Goal: Information Seeking & Learning: Learn about a topic

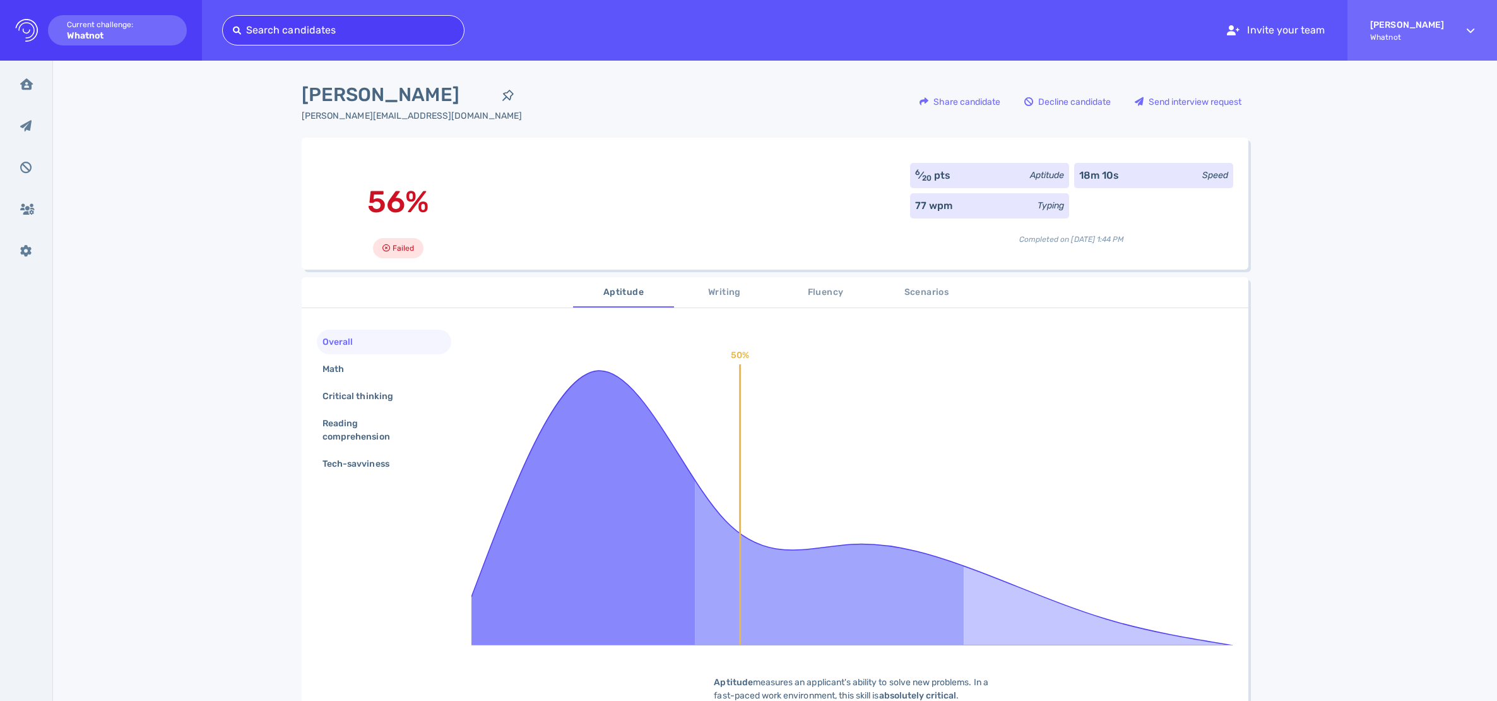
click at [264, 16] on div "Search candidates" at bounding box center [343, 30] width 242 height 30
type input "brittany"
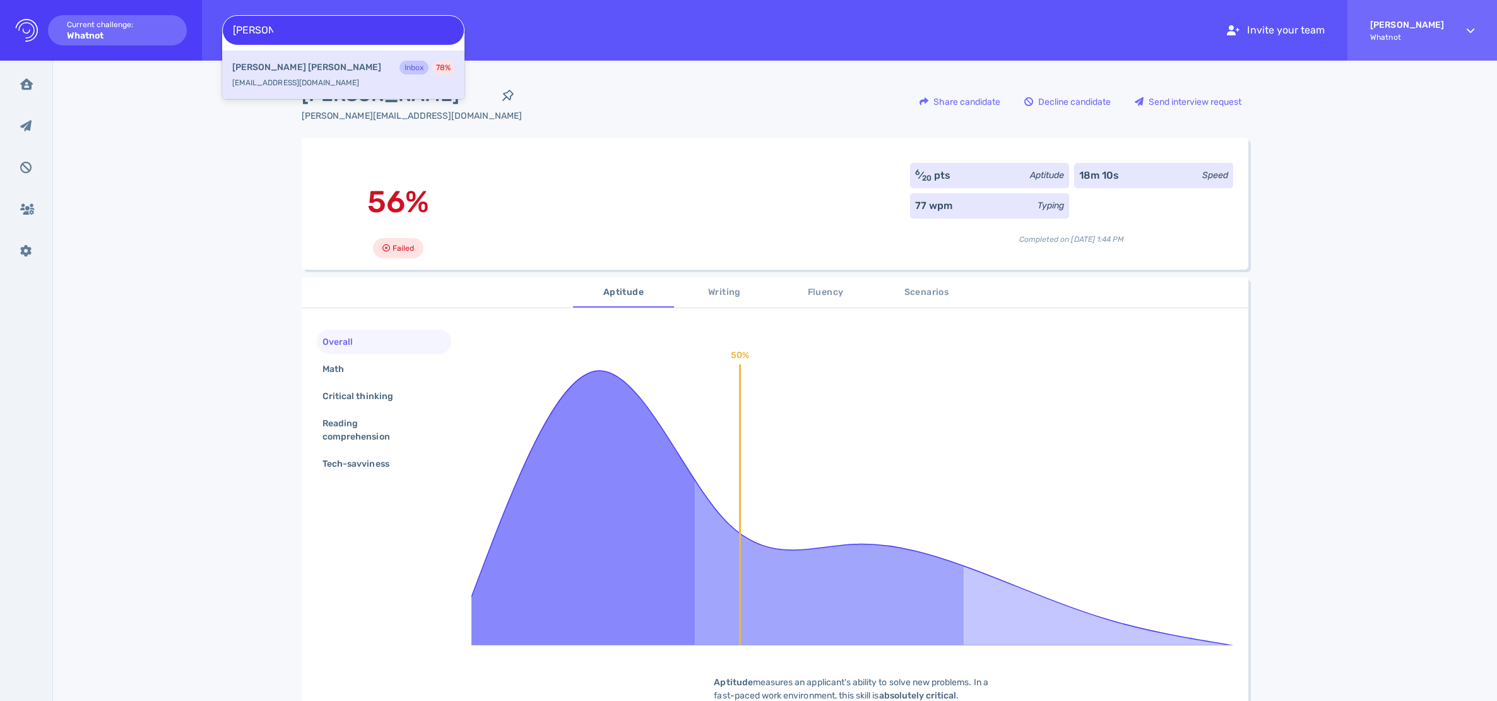
click at [311, 86] on div "Brittany Palmer Inbox 78 % brittanypalmer616@gmail.com" at bounding box center [343, 74] width 242 height 49
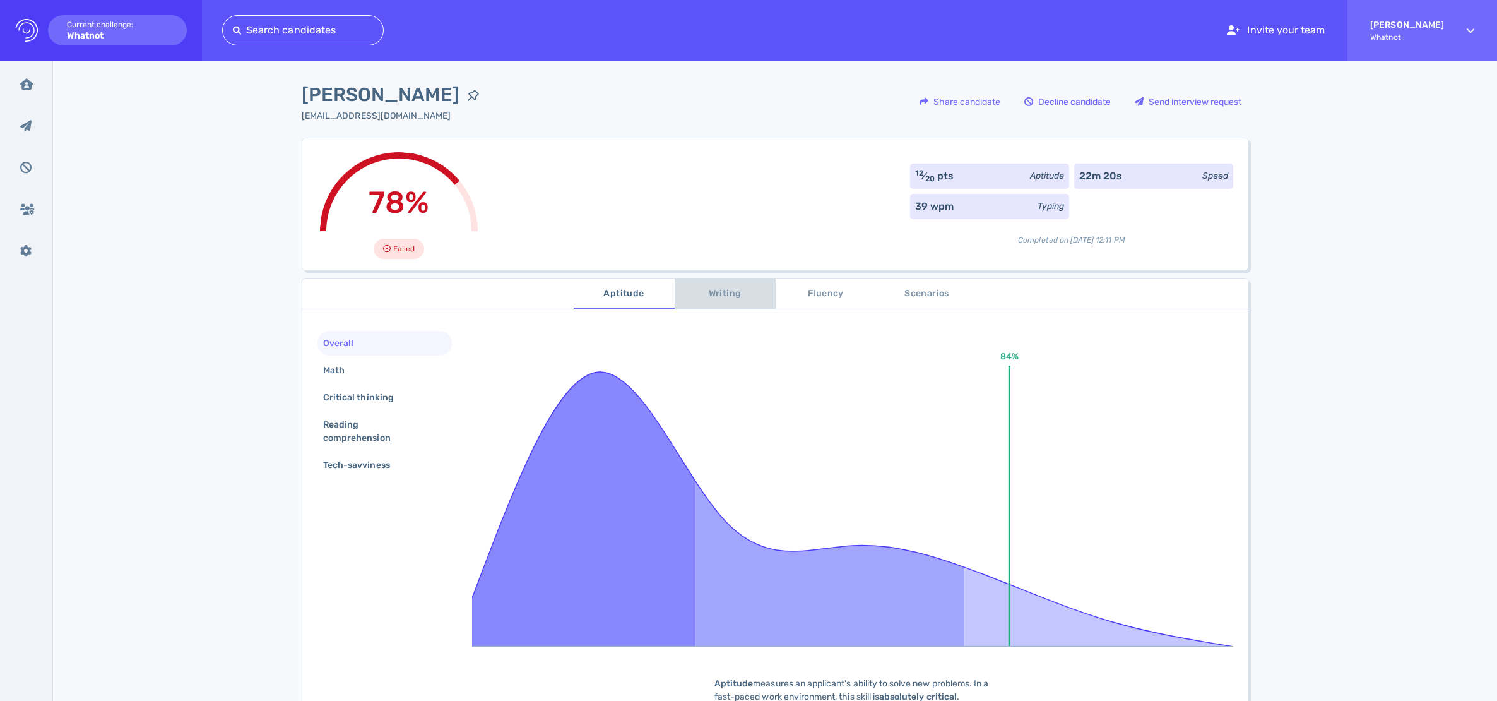
click at [721, 287] on span "Writing" at bounding box center [725, 294] width 86 height 16
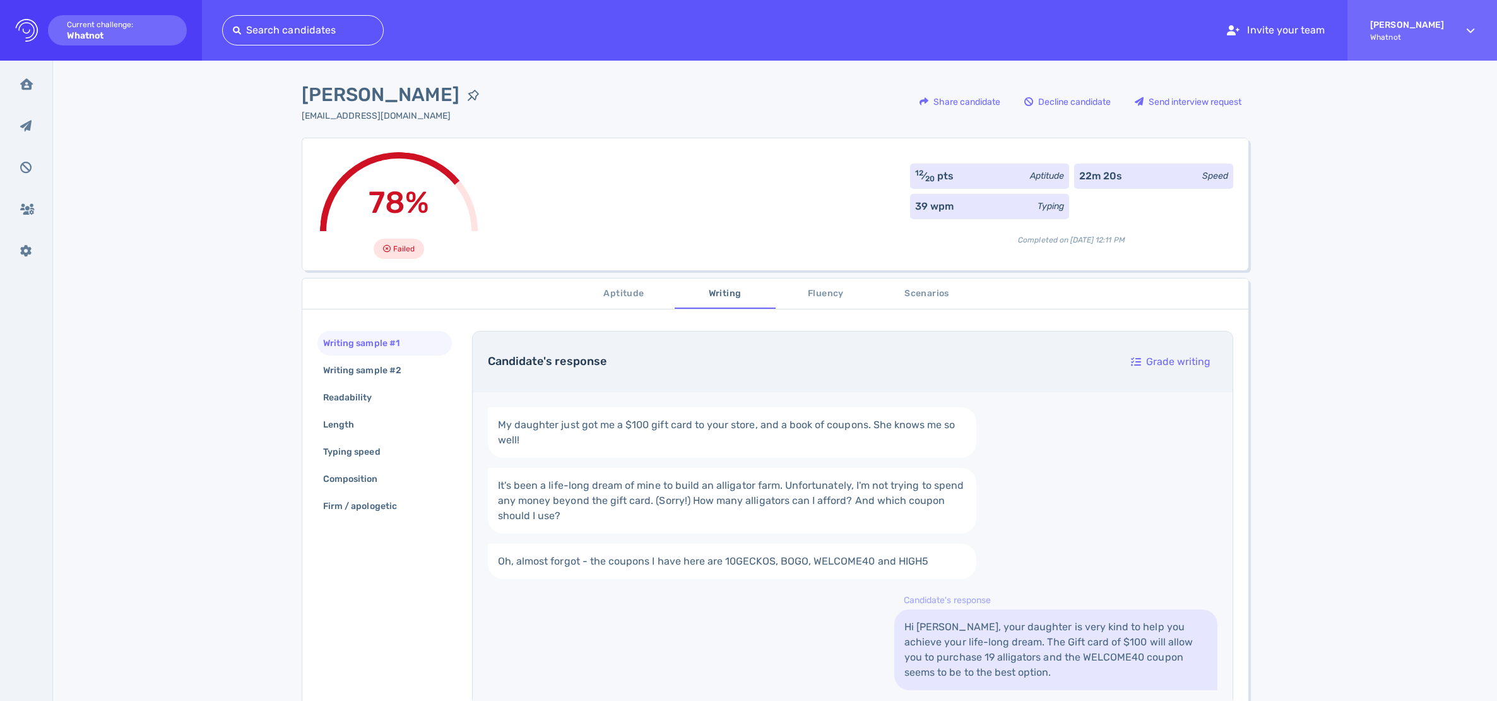
scroll to position [1, 0]
click at [384, 370] on div "Writing sample #2" at bounding box center [369, 369] width 96 height 18
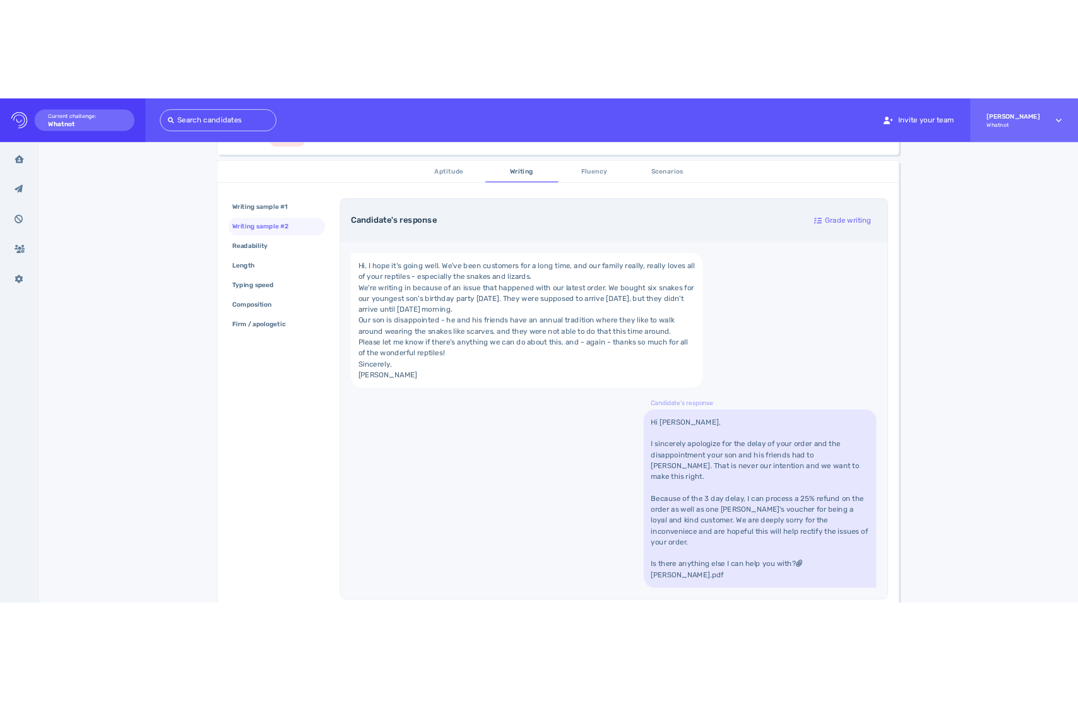
scroll to position [0, 0]
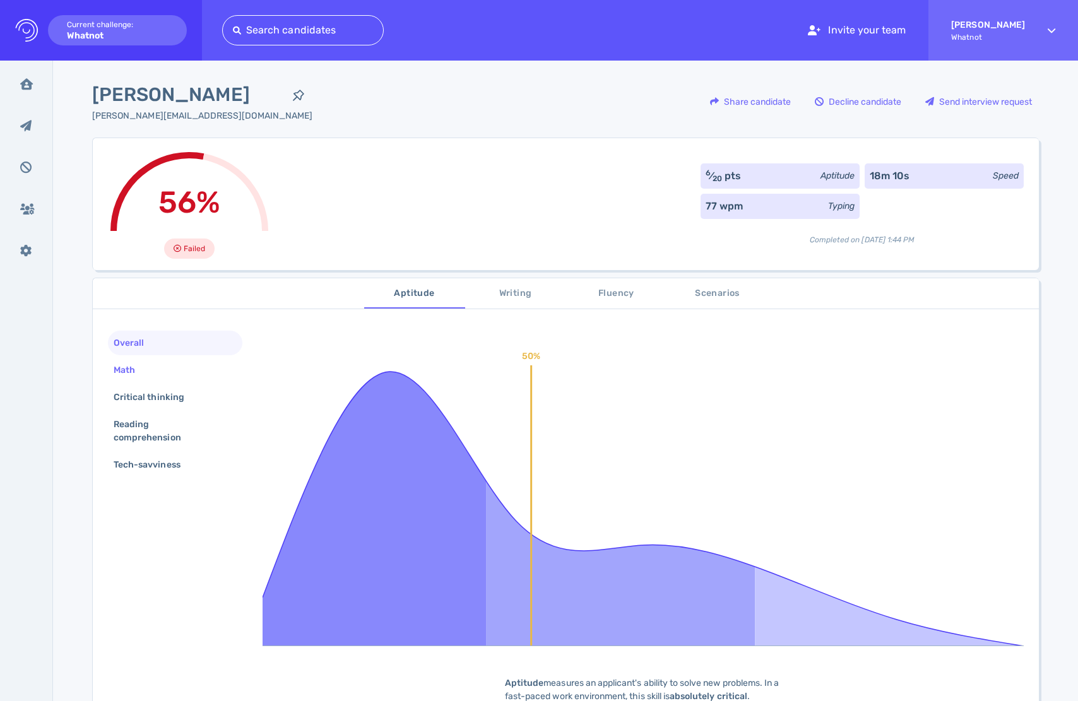
click at [151, 372] on div "Math" at bounding box center [175, 370] width 134 height 25
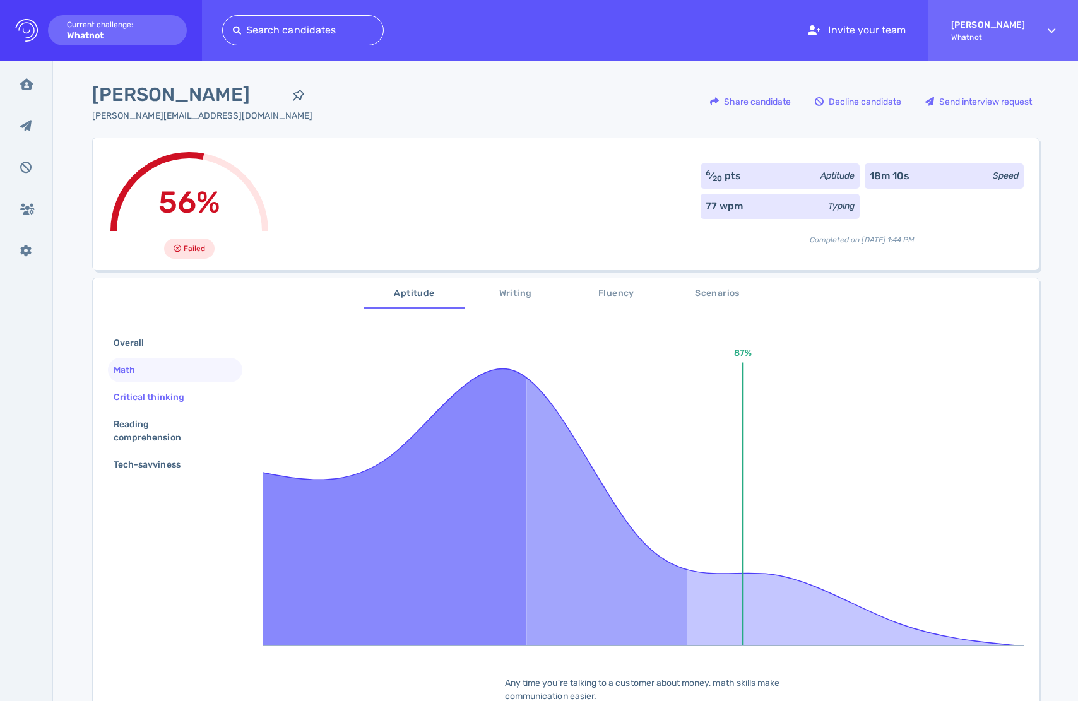
click at [165, 396] on div "Critical thinking" at bounding box center [155, 397] width 88 height 18
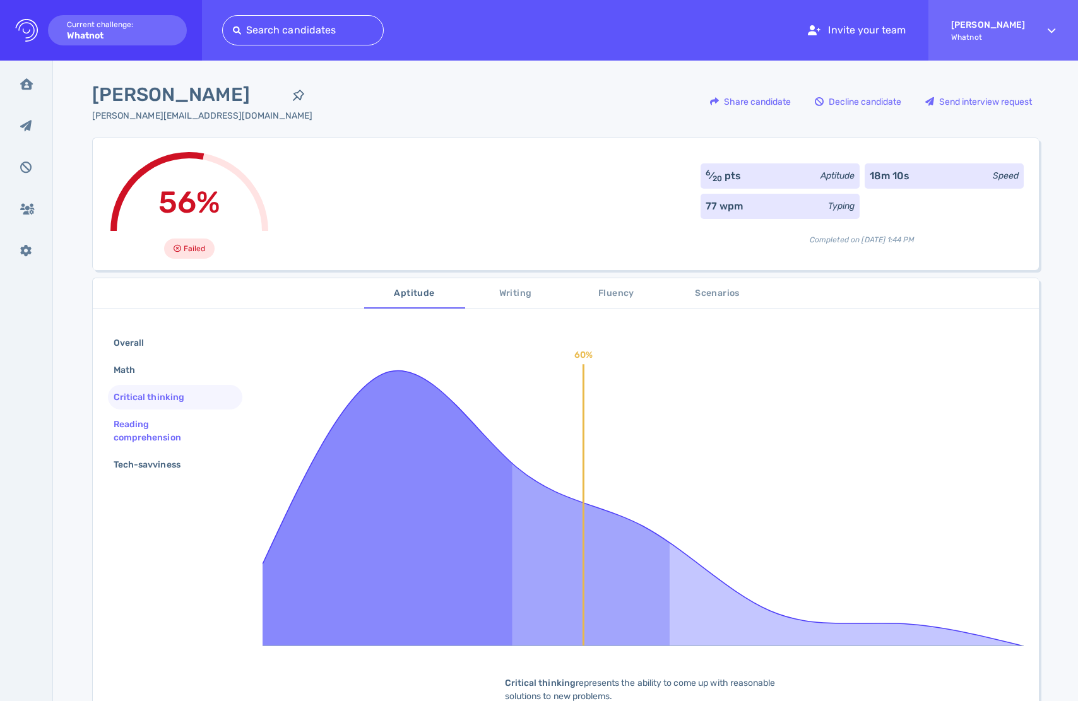
click at [168, 420] on div "Reading comprehension" at bounding box center [170, 431] width 118 height 32
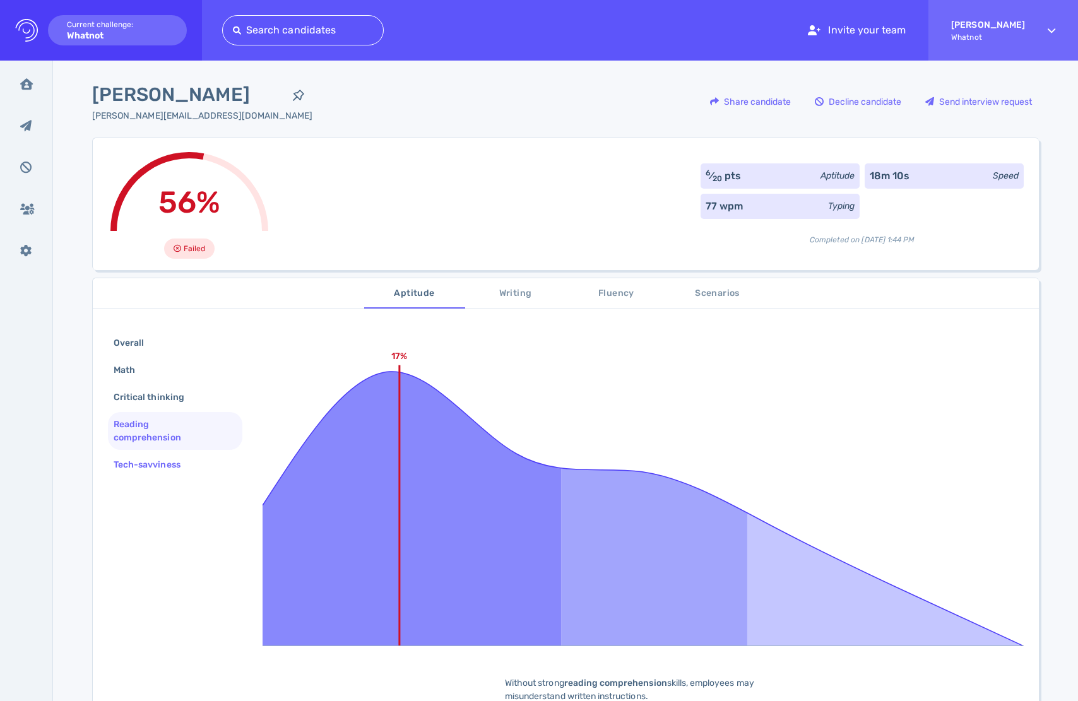
click at [170, 470] on div "Tech-savviness" at bounding box center [153, 465] width 85 height 18
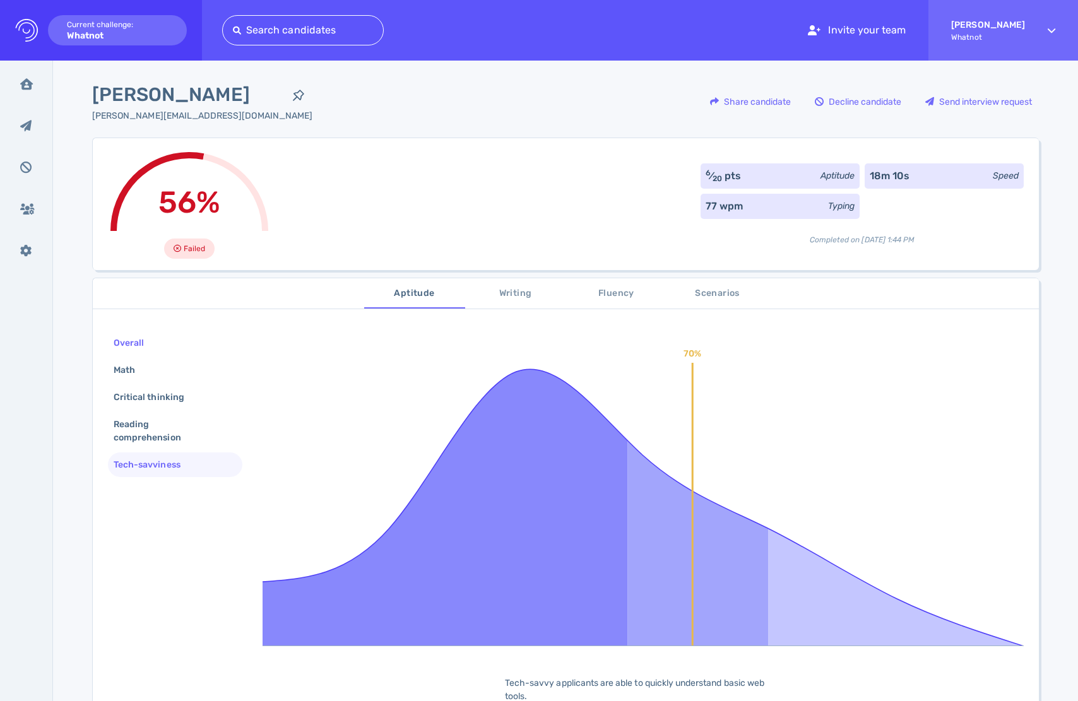
click at [174, 349] on div "Overall" at bounding box center [175, 343] width 134 height 25
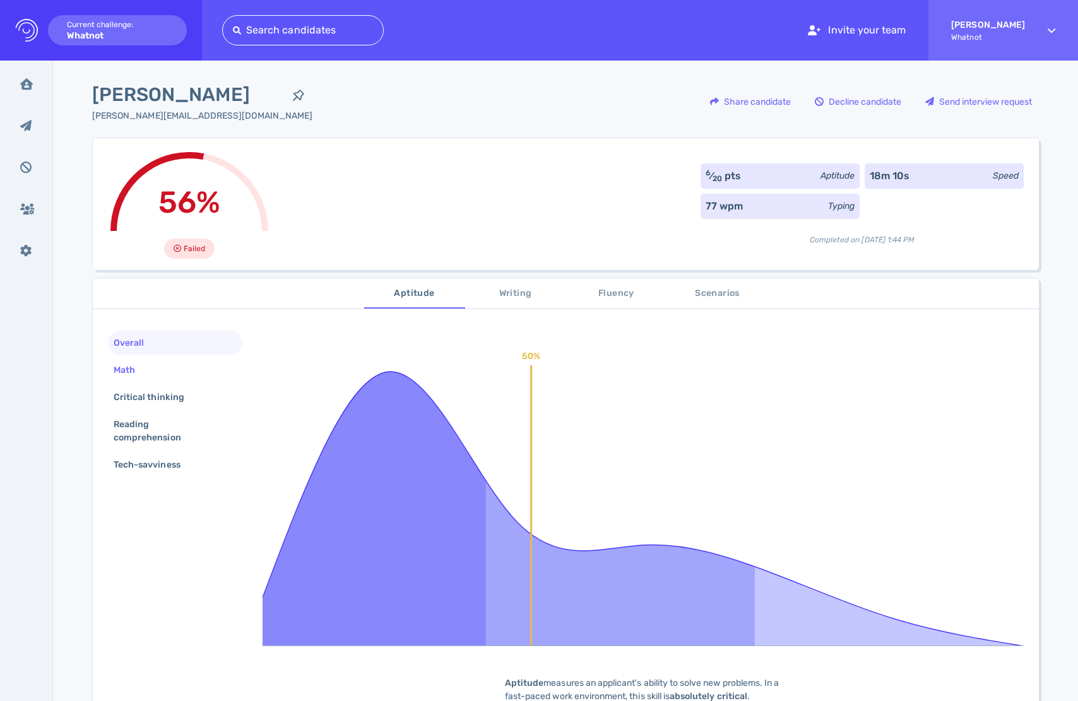
click at [155, 367] on div "Math" at bounding box center [175, 370] width 134 height 25
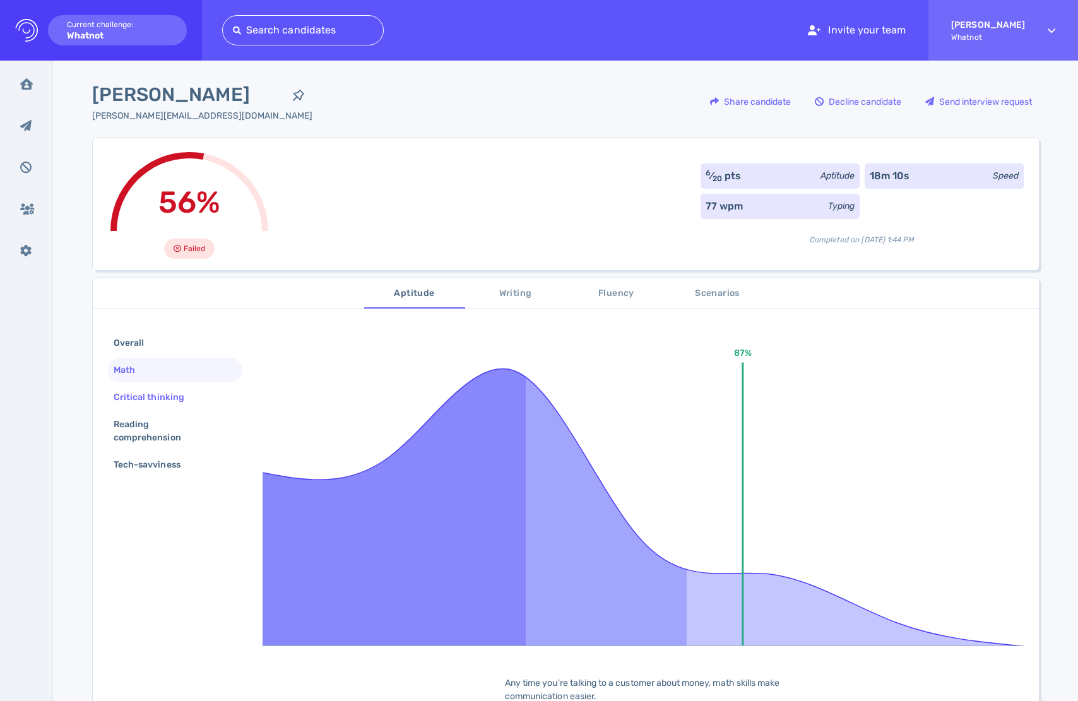
click at [163, 402] on div "Critical thinking" at bounding box center [155, 397] width 88 height 18
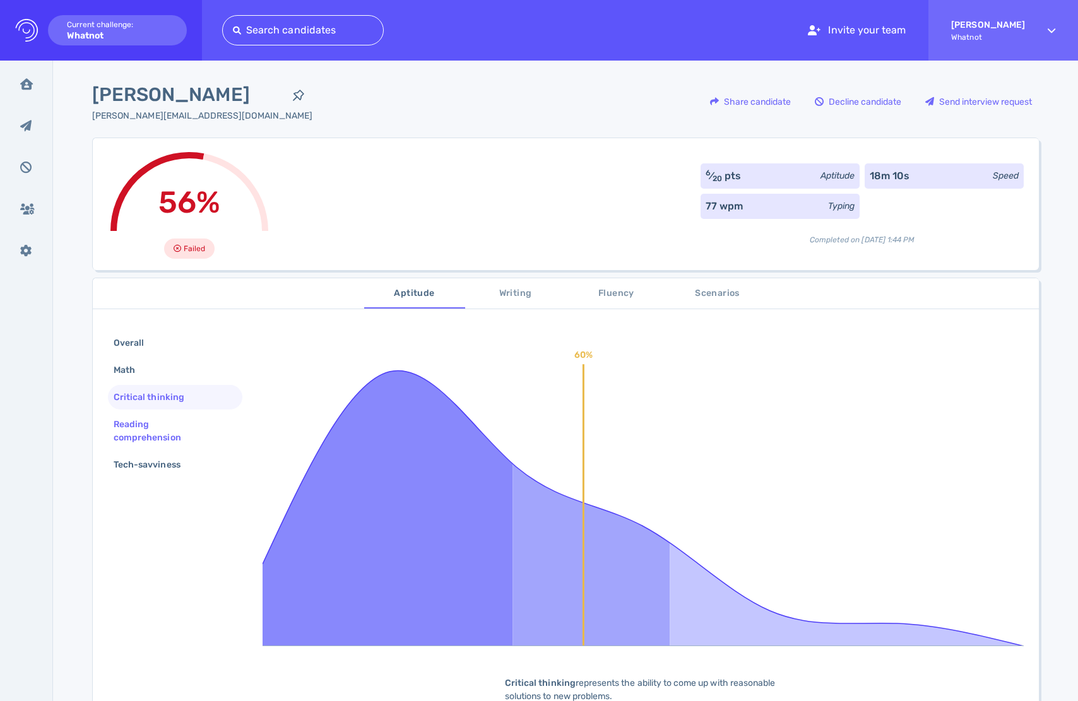
click at [169, 425] on div "Reading comprehension" at bounding box center [170, 431] width 118 height 32
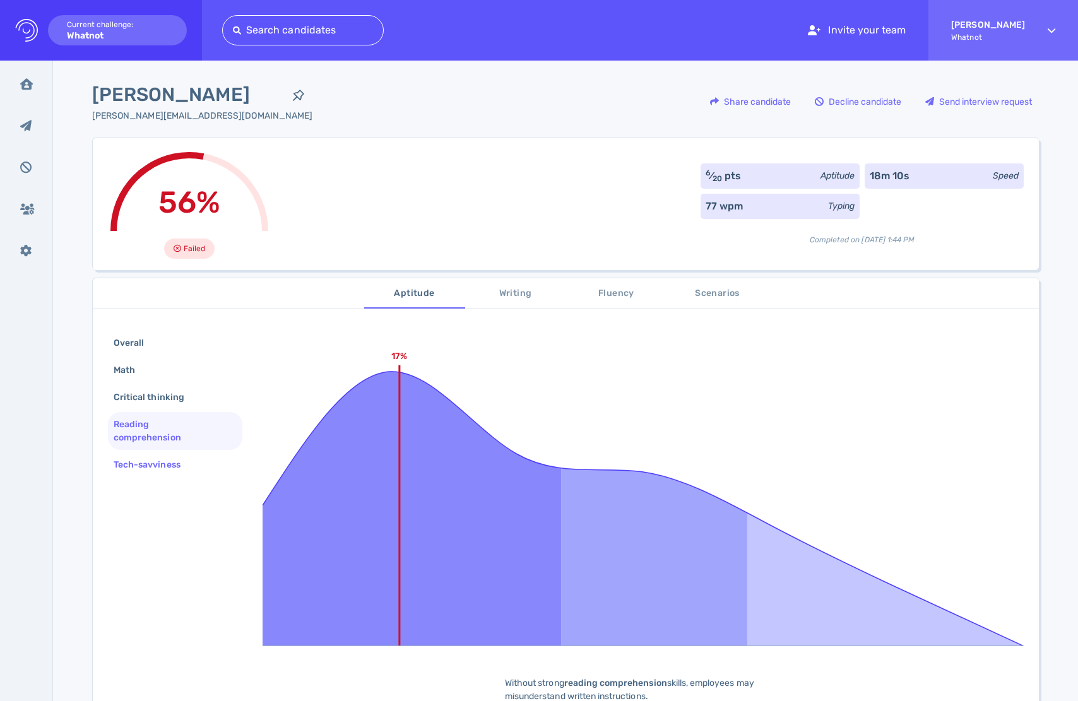
click at [190, 468] on div "Tech-savviness" at bounding box center [153, 465] width 85 height 18
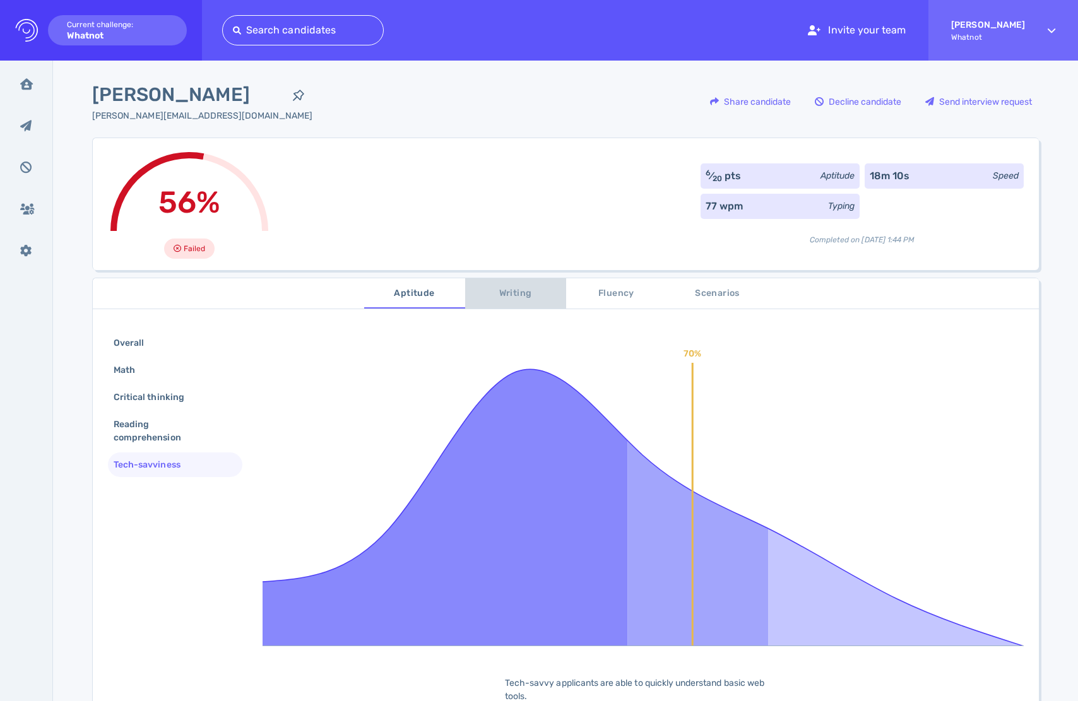
drag, startPoint x: 522, startPoint y: 292, endPoint x: 528, endPoint y: 292, distance: 6.3
click at [523, 292] on span "Writing" at bounding box center [516, 294] width 86 height 16
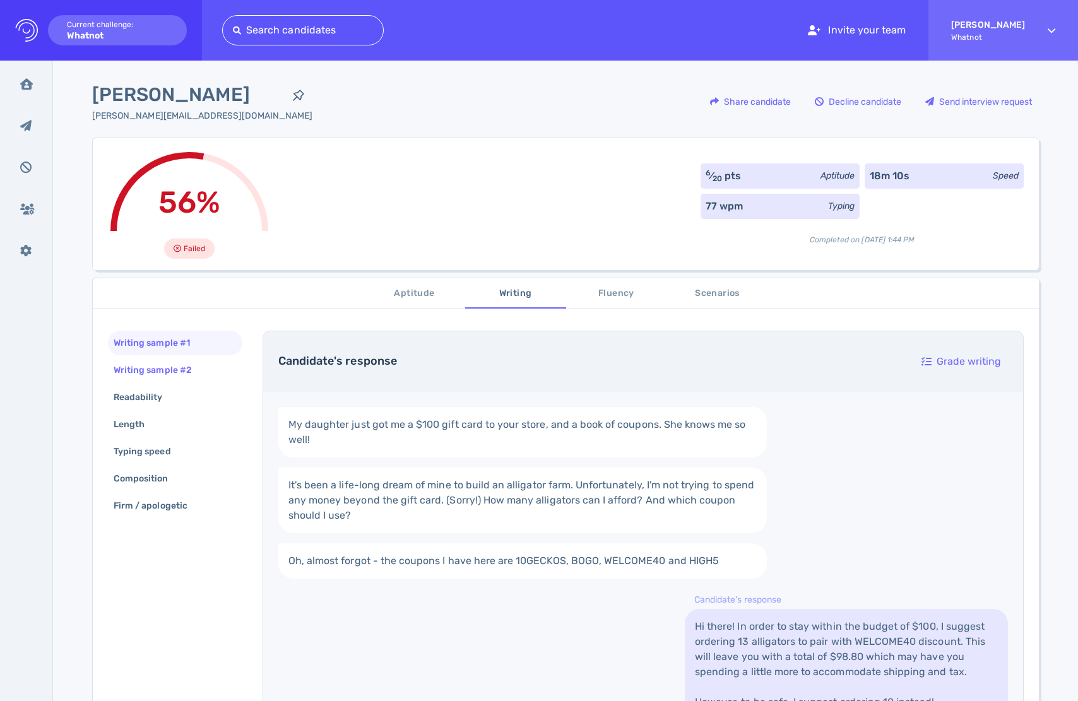
click at [170, 378] on div "Writing sample #2" at bounding box center [159, 370] width 96 height 18
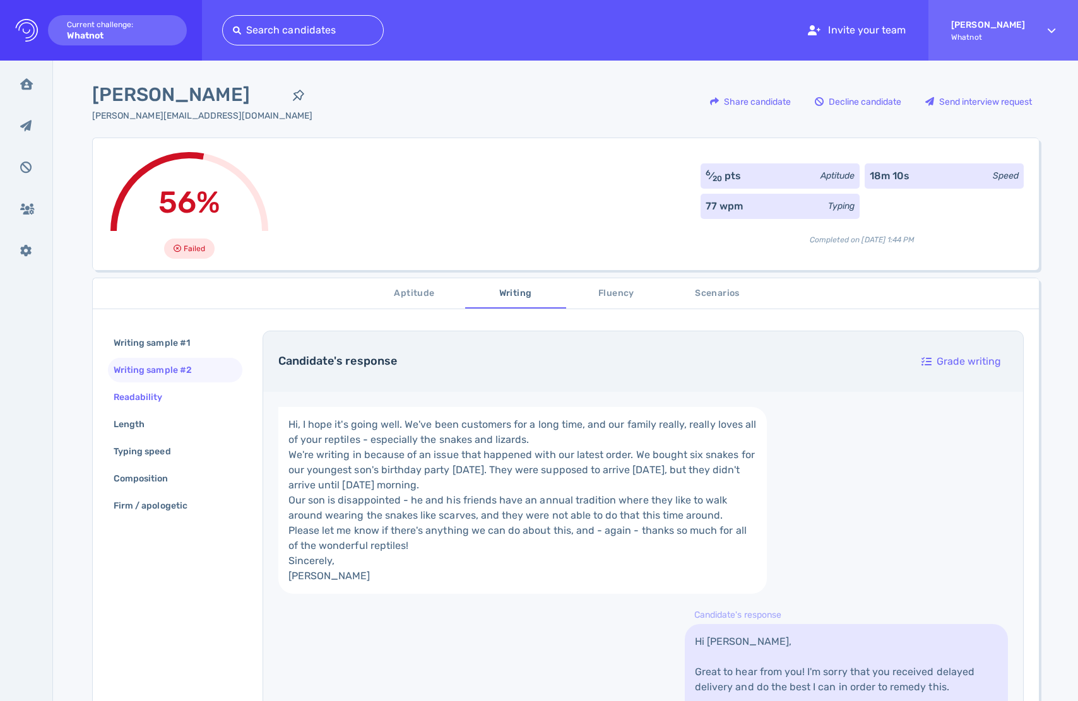
click at [165, 393] on div "Readability" at bounding box center [144, 397] width 67 height 18
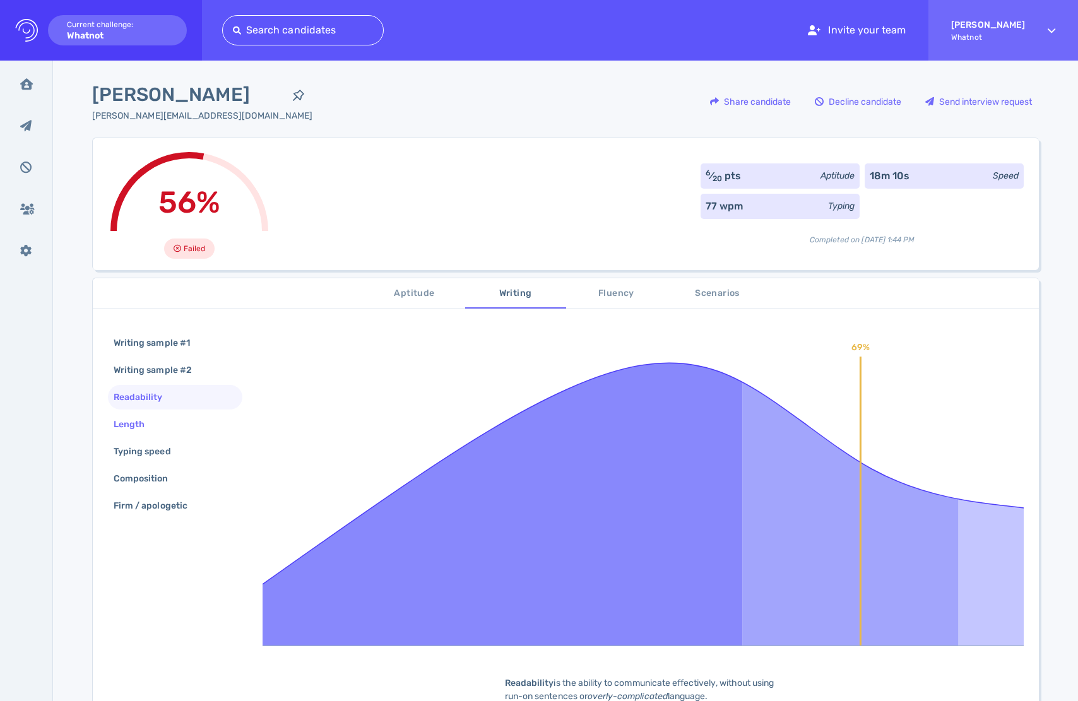
click at [160, 415] on div "Length" at bounding box center [175, 424] width 134 height 25
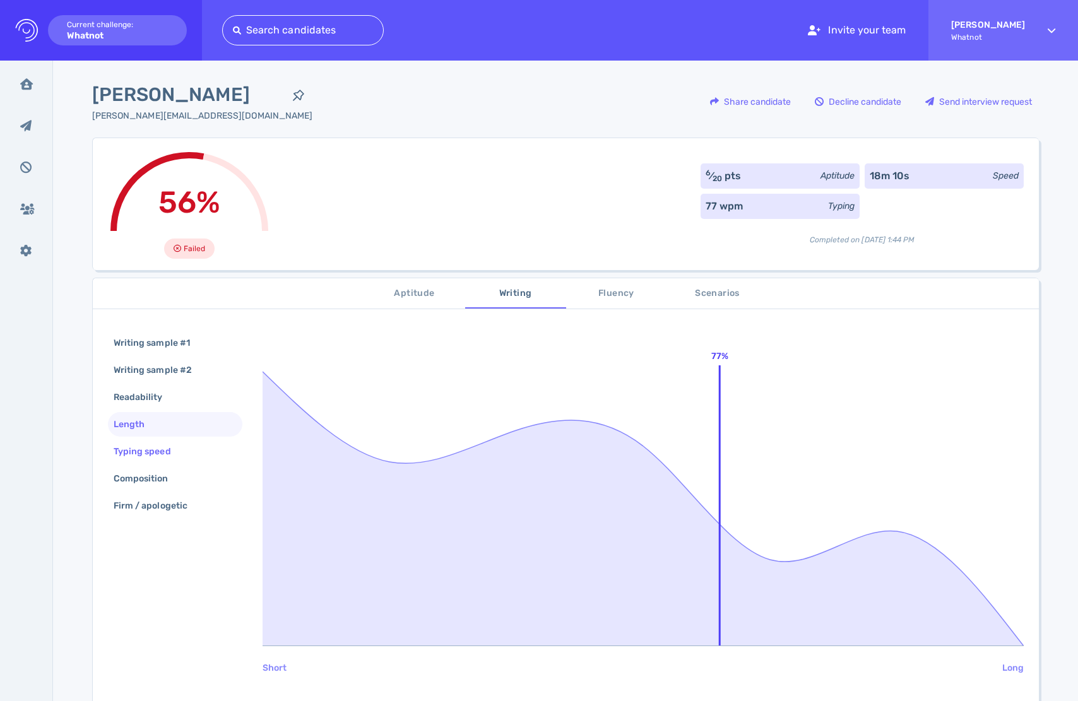
click at [163, 444] on div "Typing speed" at bounding box center [148, 451] width 75 height 18
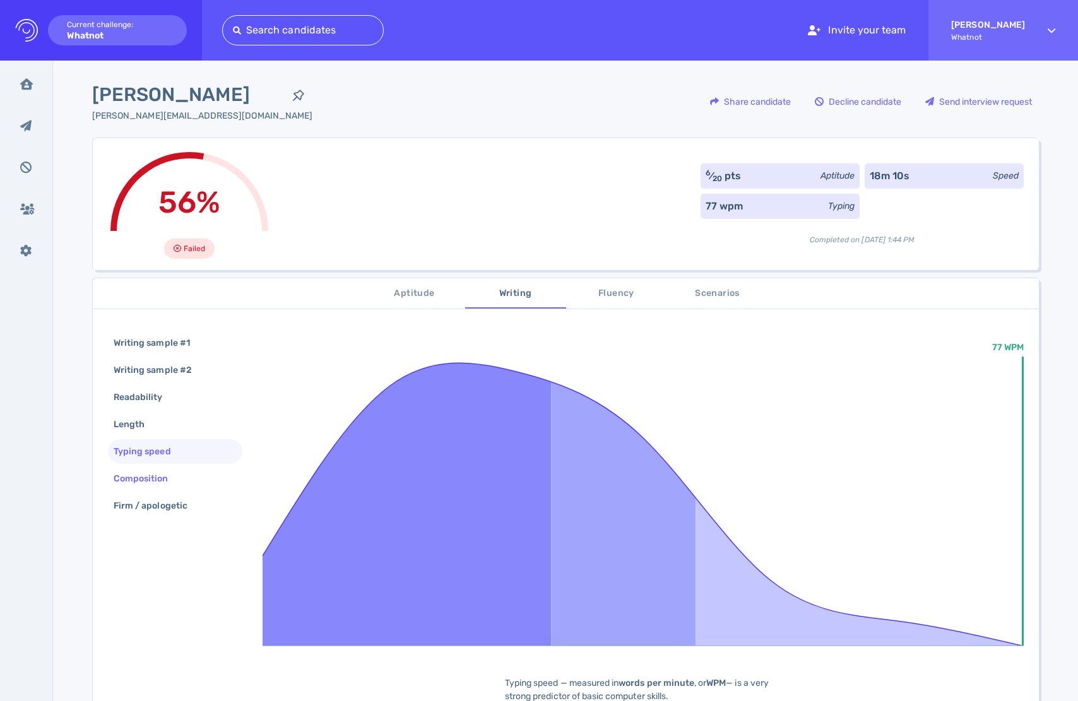
click at [171, 483] on div "Composition" at bounding box center [147, 479] width 73 height 18
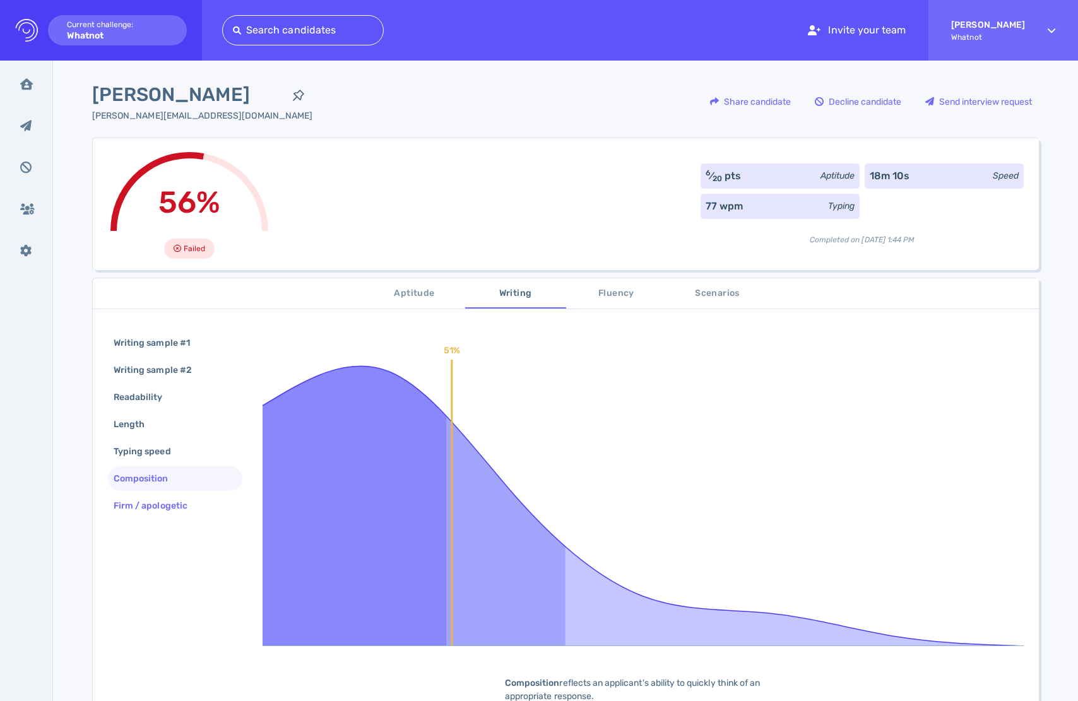
click at [172, 506] on div "Firm / apologetic" at bounding box center [157, 506] width 92 height 18
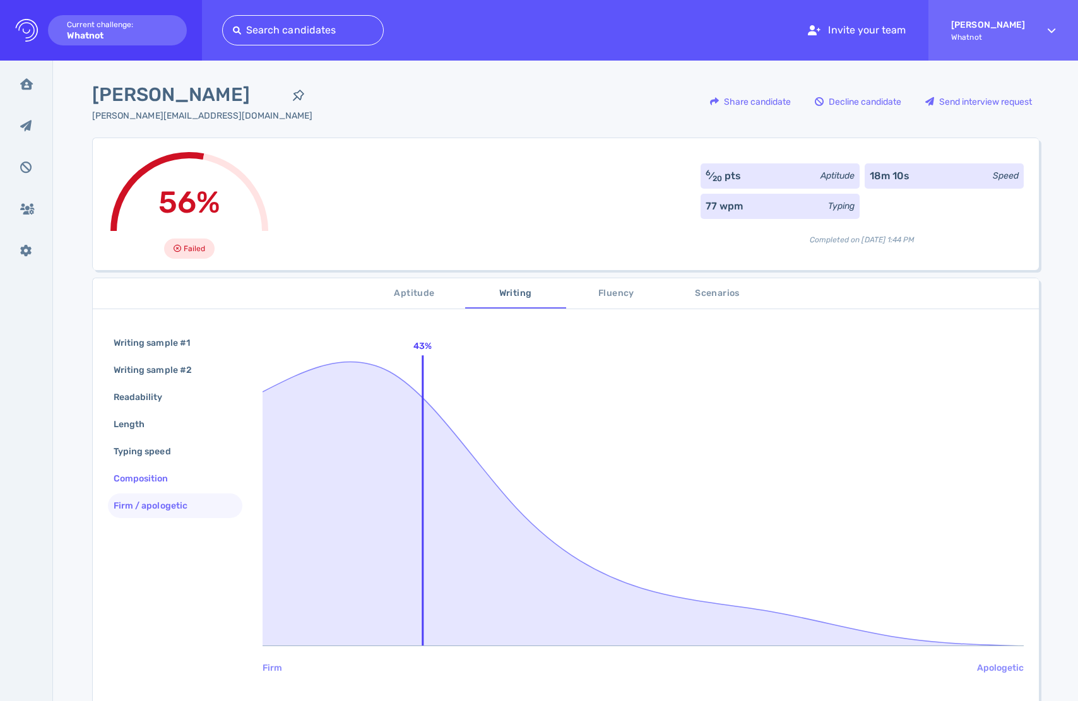
click at [163, 479] on div "Composition" at bounding box center [147, 479] width 73 height 18
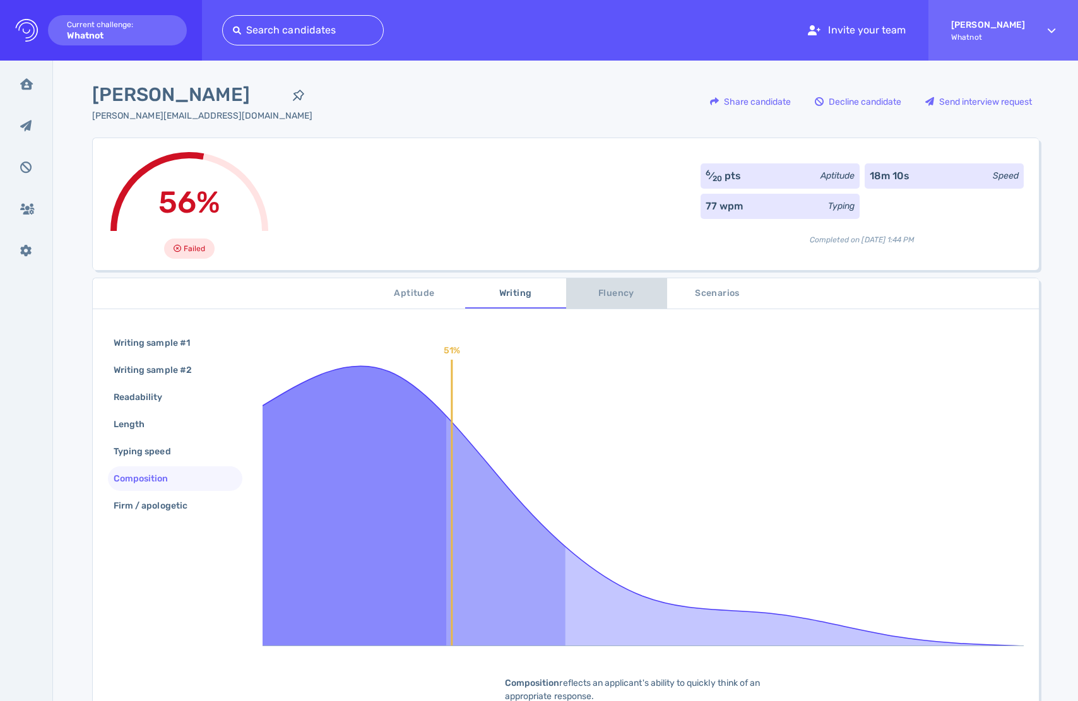
click at [621, 290] on span "Fluency" at bounding box center [617, 294] width 86 height 16
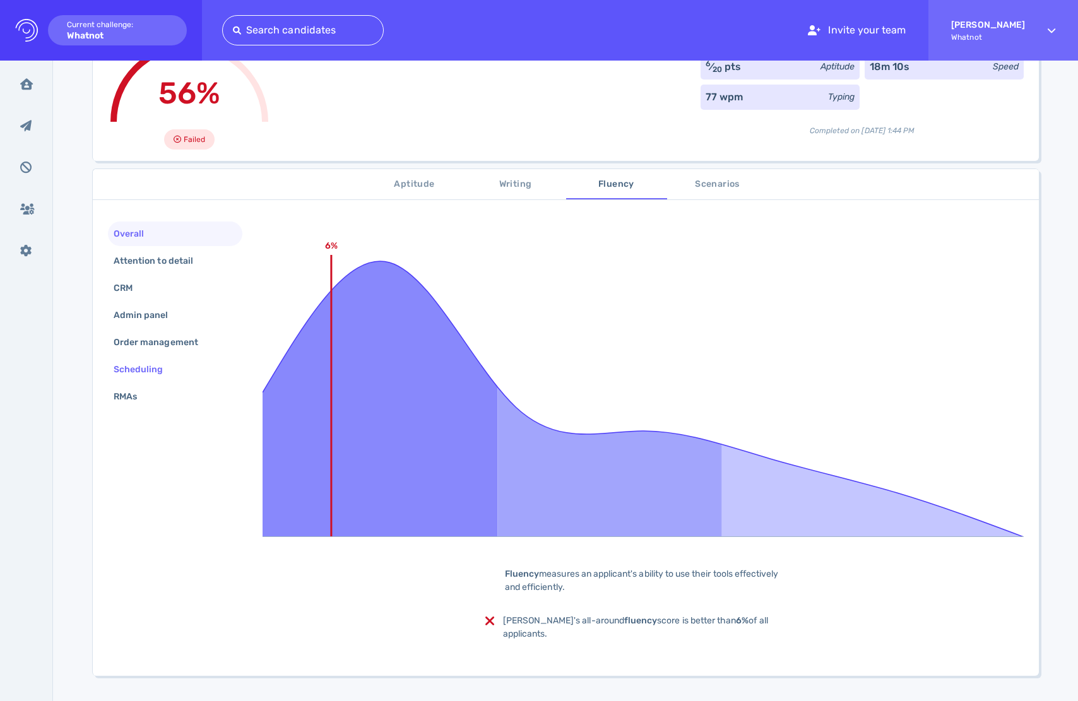
scroll to position [112, 0]
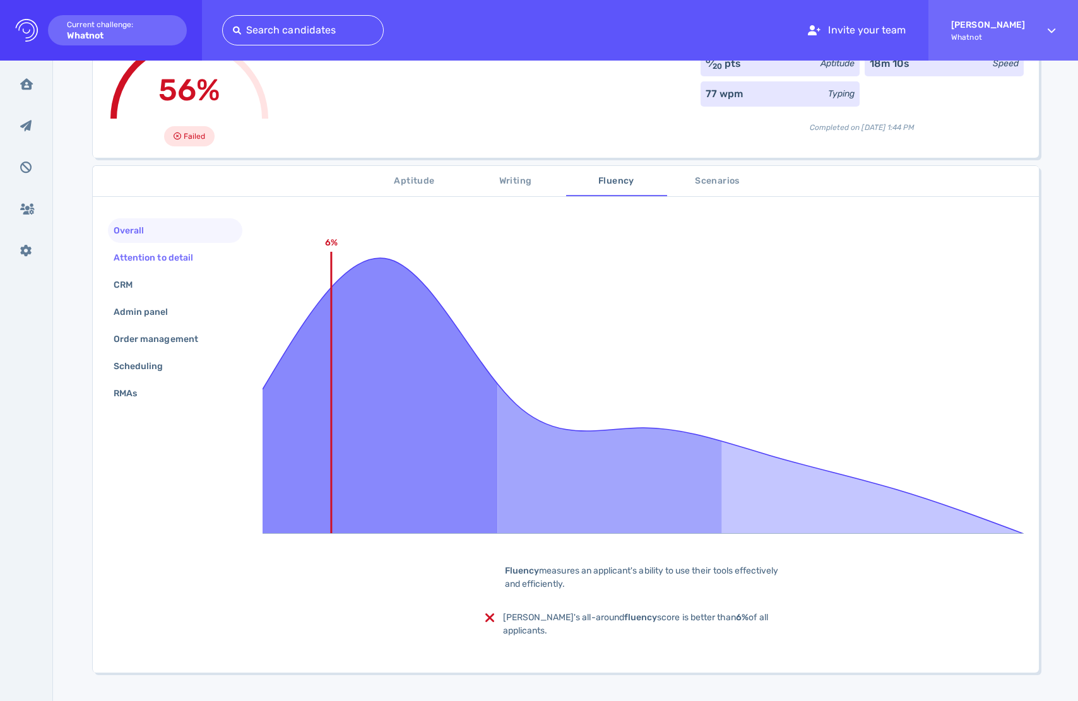
click at [167, 252] on div "Attention to detail" at bounding box center [159, 258] width 97 height 18
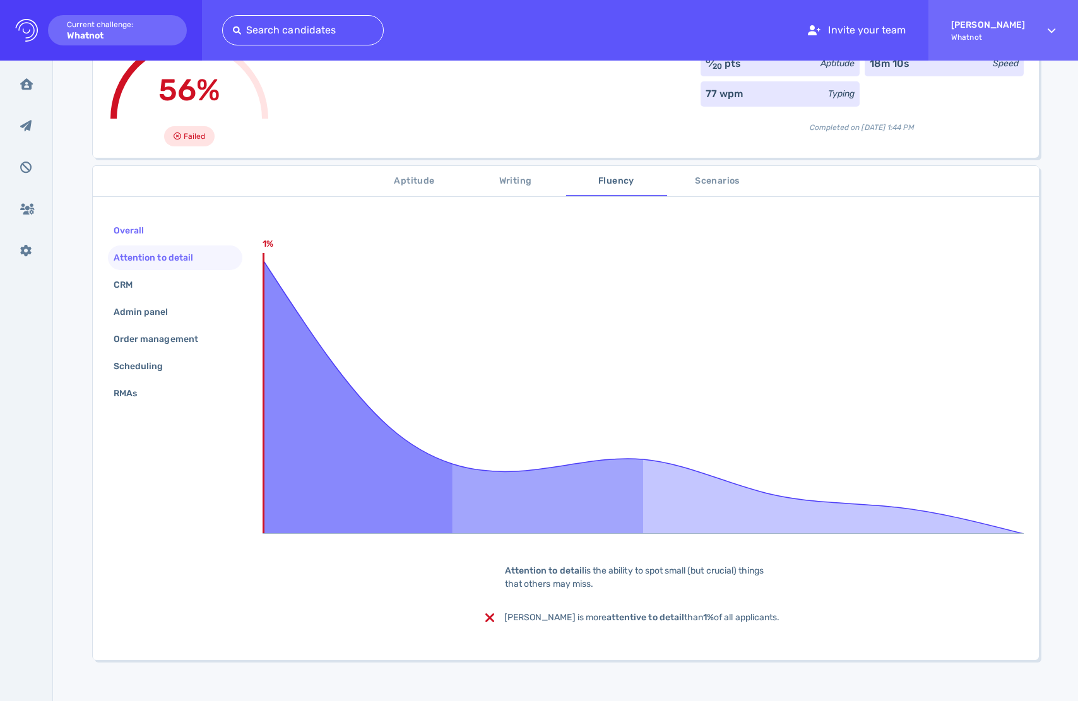
click at [138, 235] on div "Overall" at bounding box center [135, 231] width 48 height 18
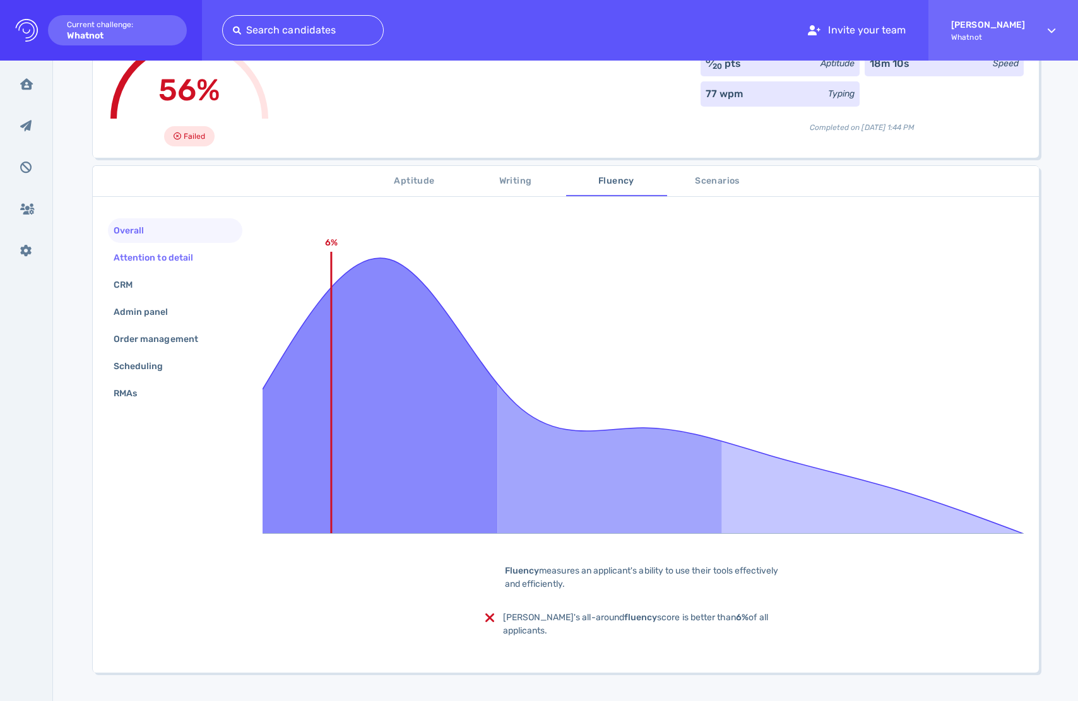
click at [154, 257] on div "Attention to detail" at bounding box center [159, 258] width 97 height 18
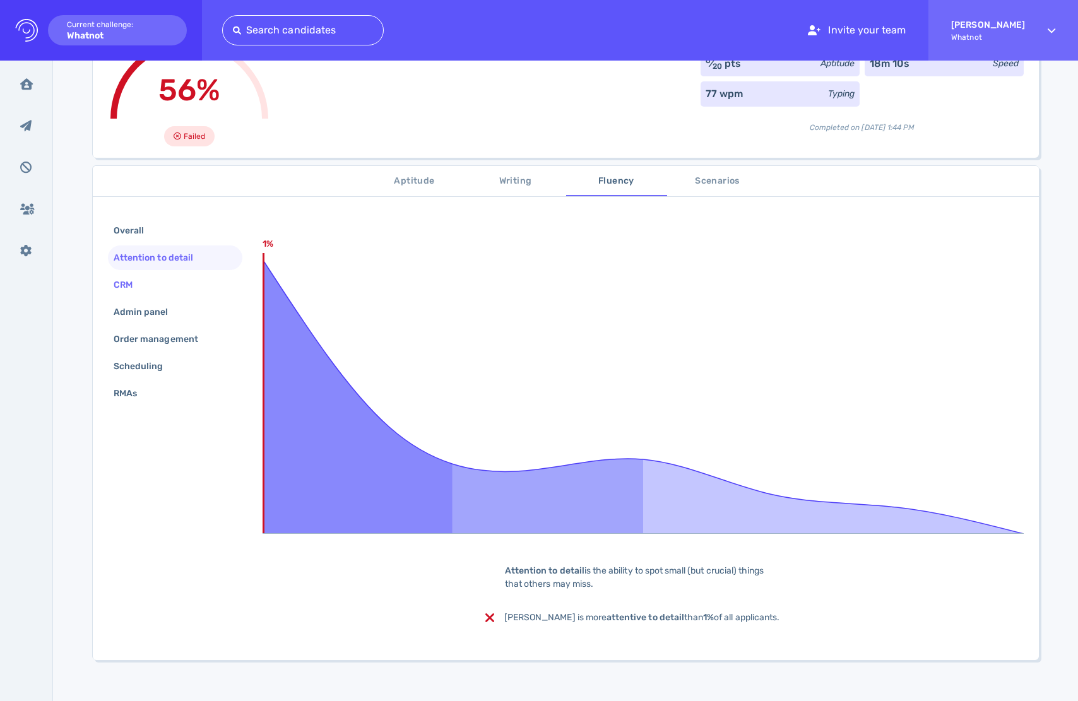
click at [143, 279] on div "CRM" at bounding box center [129, 285] width 37 height 18
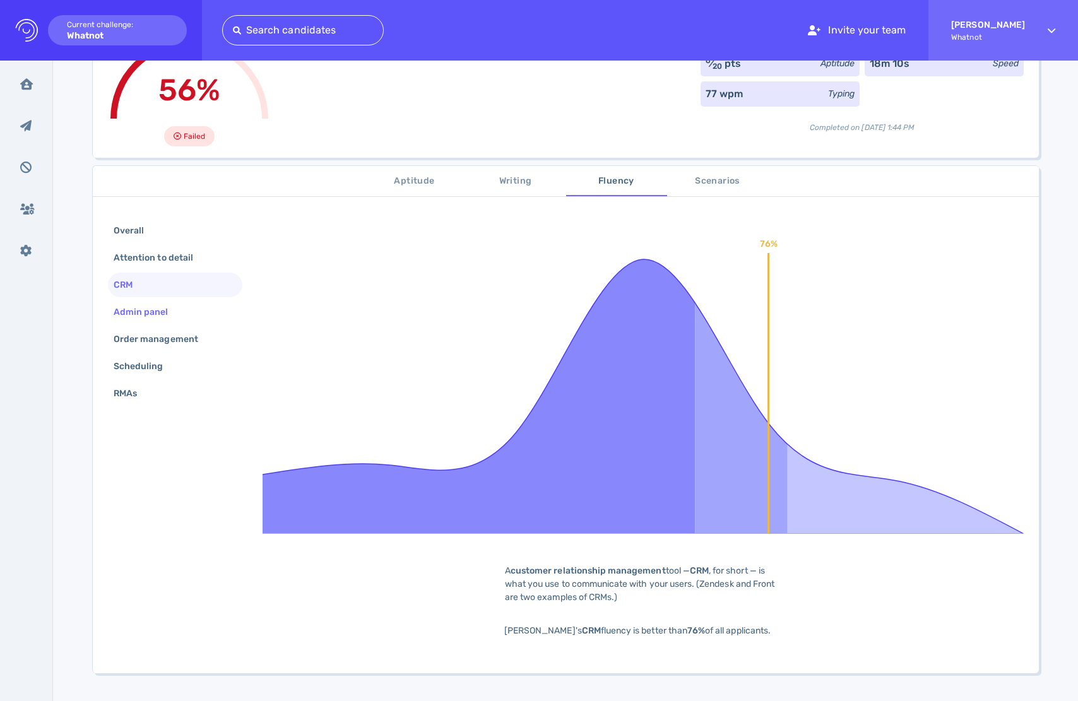
click at [151, 307] on div "Admin panel" at bounding box center [147, 312] width 73 height 18
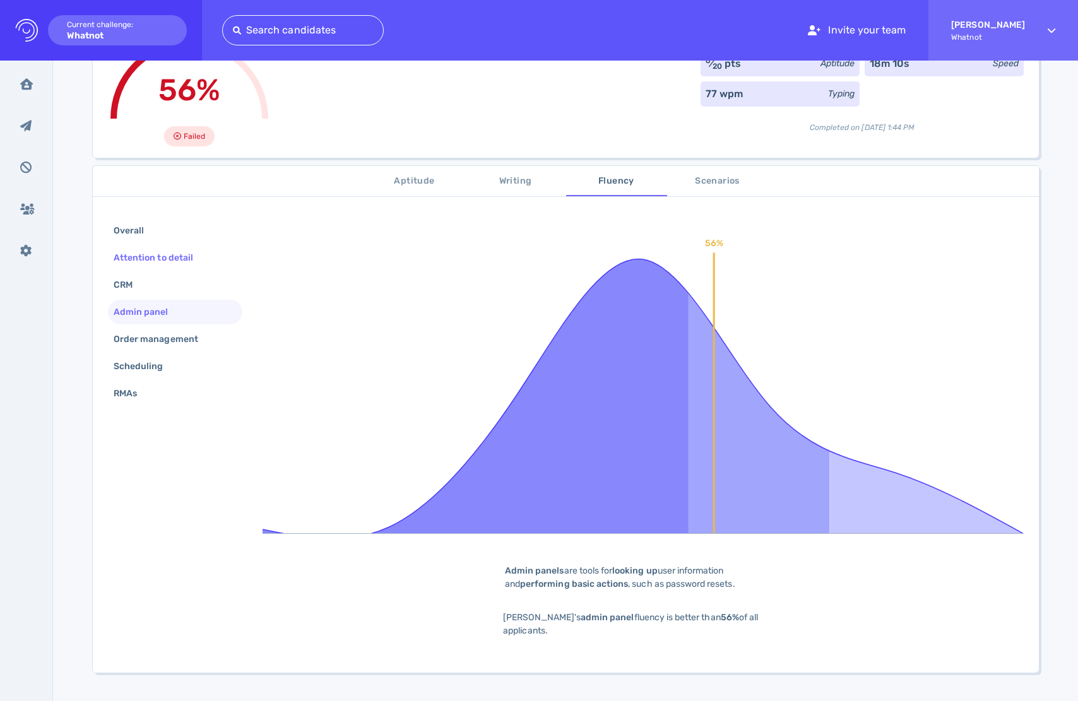
click at [165, 258] on div "Attention to detail" at bounding box center [159, 258] width 97 height 18
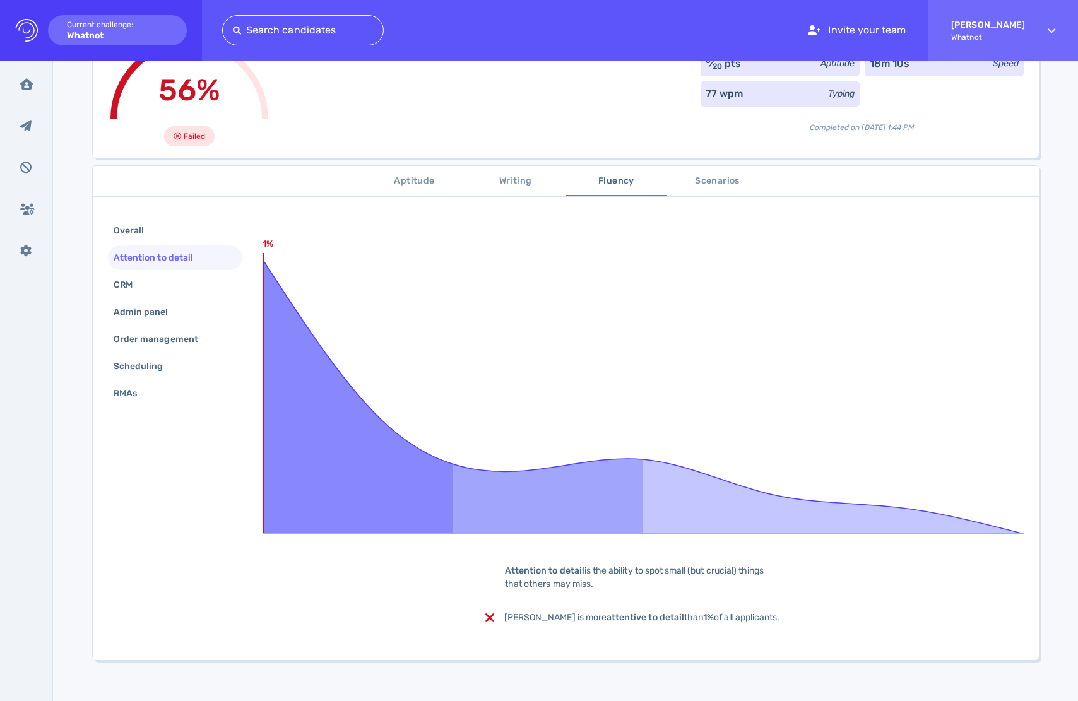
scroll to position [64, 0]
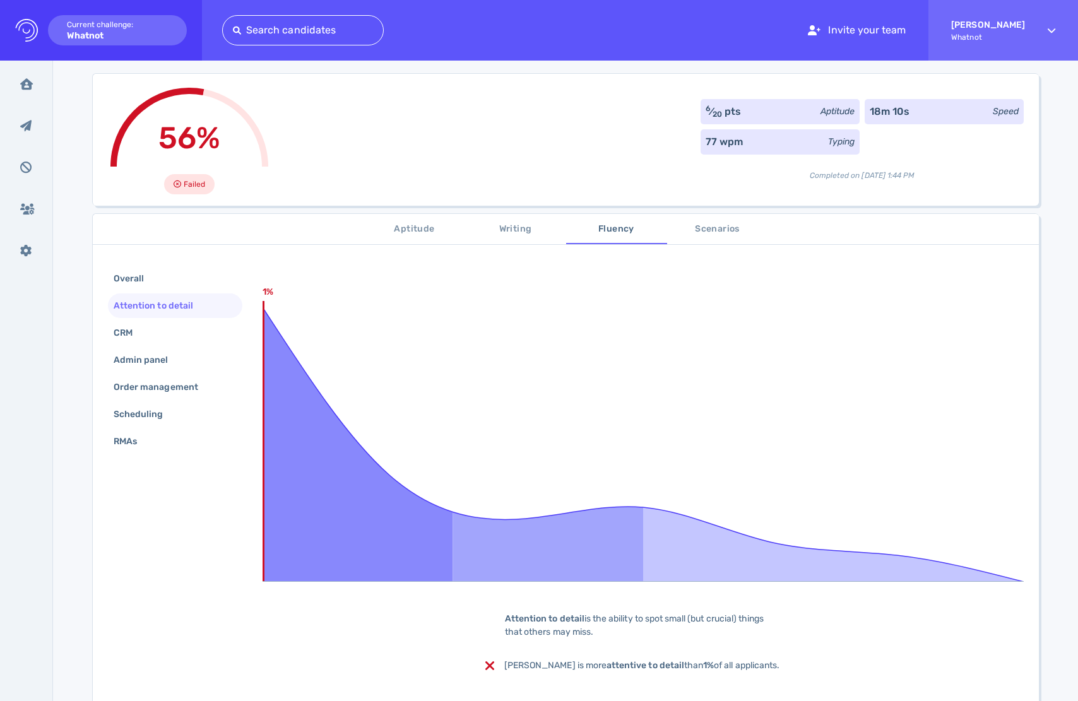
click at [716, 237] on button "Scenarios" at bounding box center [717, 229] width 101 height 30
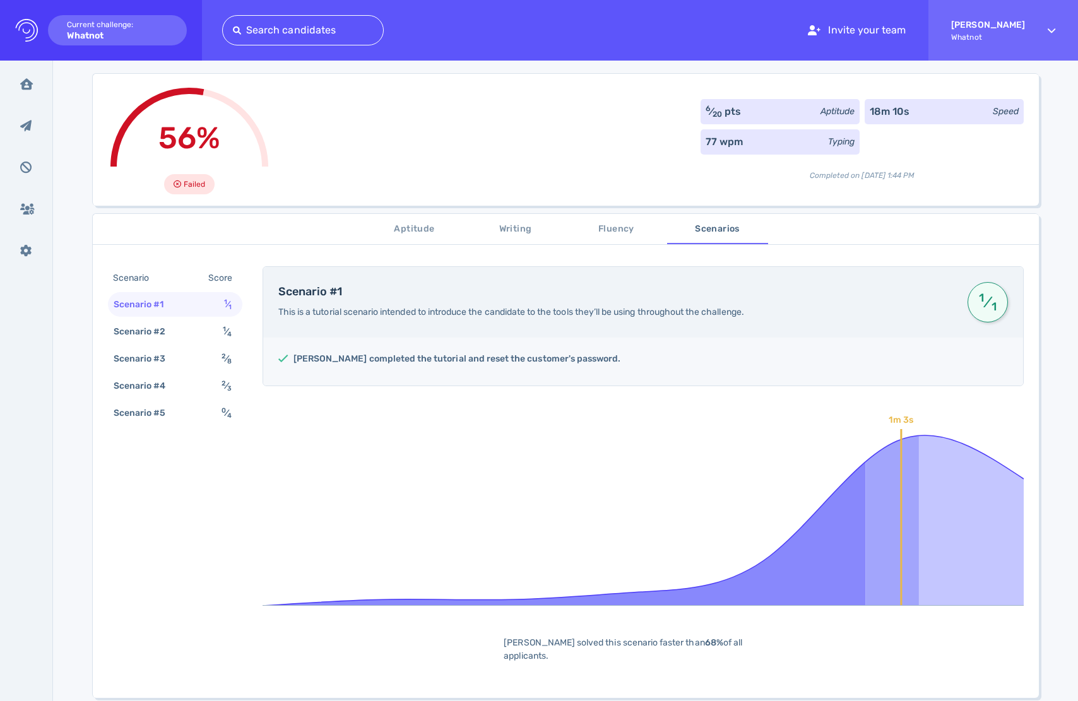
click at [421, 228] on span "Aptitude" at bounding box center [415, 230] width 86 height 16
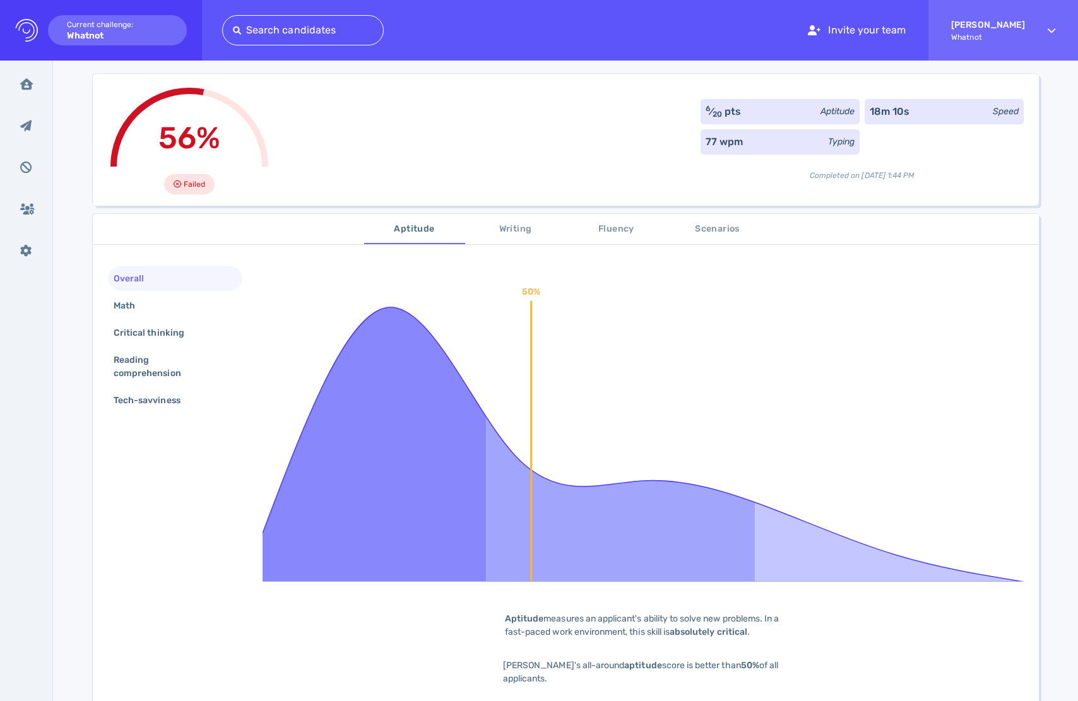
click at [513, 234] on span "Writing" at bounding box center [516, 230] width 86 height 16
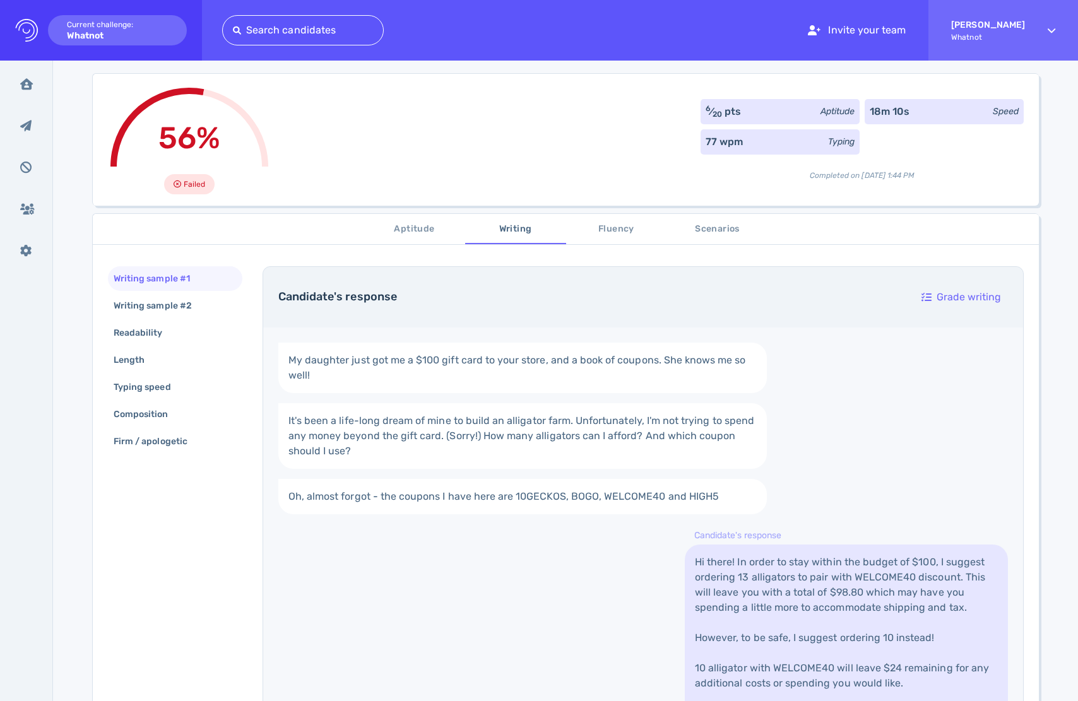
click at [607, 225] on span "Fluency" at bounding box center [617, 230] width 86 height 16
